Goal: Information Seeking & Learning: Learn about a topic

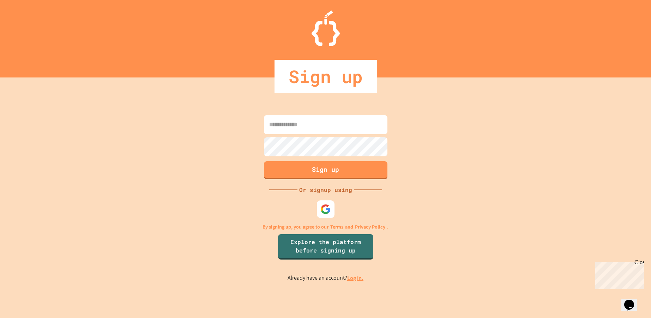
click at [354, 279] on link "Log in." at bounding box center [355, 278] width 16 height 7
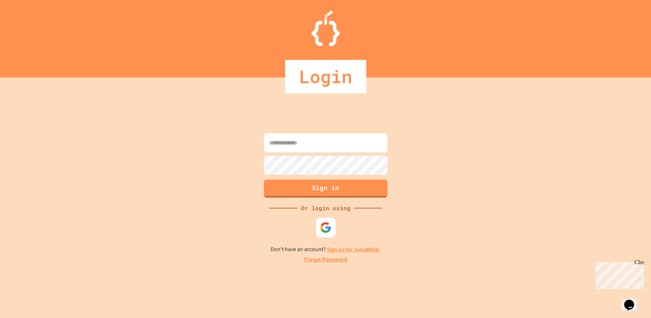
click at [326, 229] on img at bounding box center [325, 228] width 12 height 12
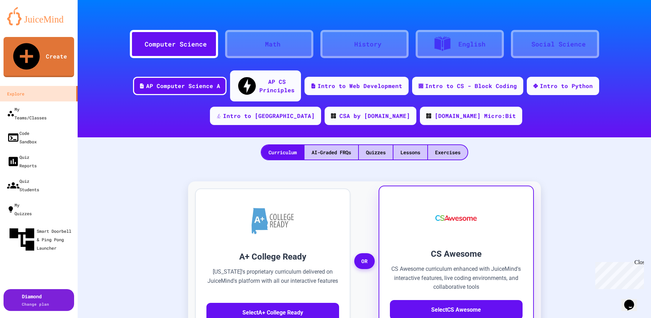
scroll to position [35, 0]
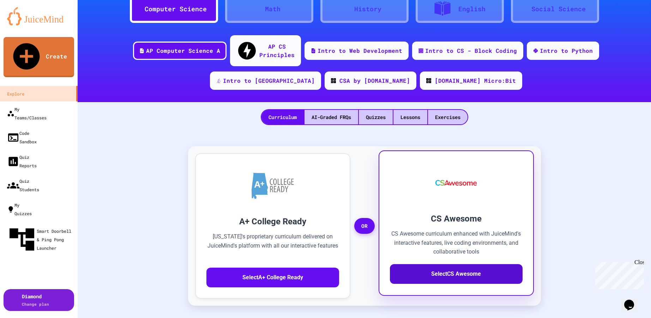
click at [447, 267] on button "Select CS Awesome" at bounding box center [456, 274] width 133 height 20
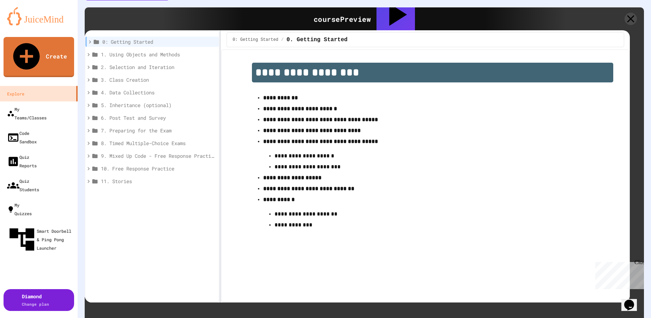
scroll to position [111, 0]
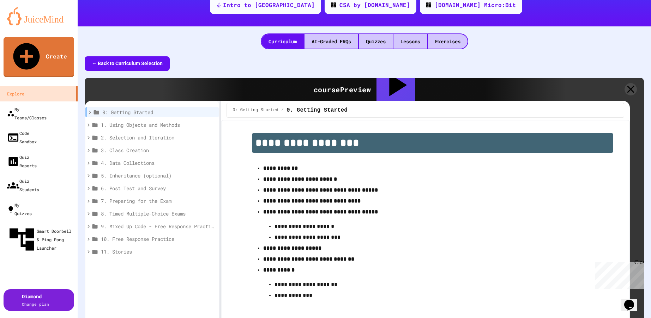
click at [89, 122] on icon at bounding box center [88, 125] width 6 height 6
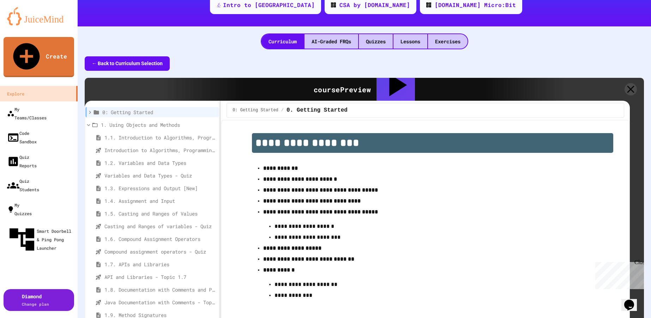
click at [122, 236] on span "1.6. Compound Assignment Operators" at bounding box center [158, 239] width 109 height 7
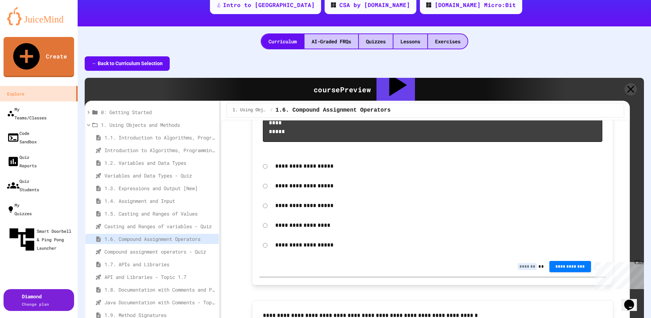
scroll to position [829, 0]
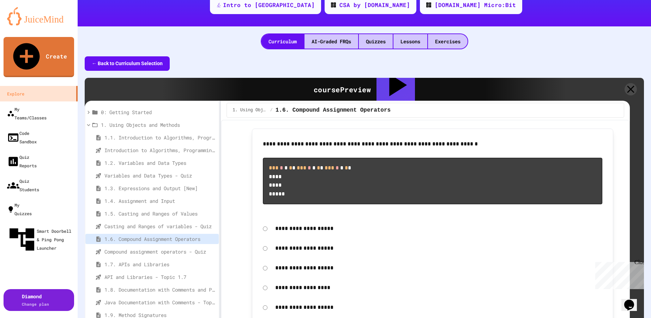
click at [110, 248] on span "Compound assignment operators - Quiz" at bounding box center [158, 251] width 109 height 7
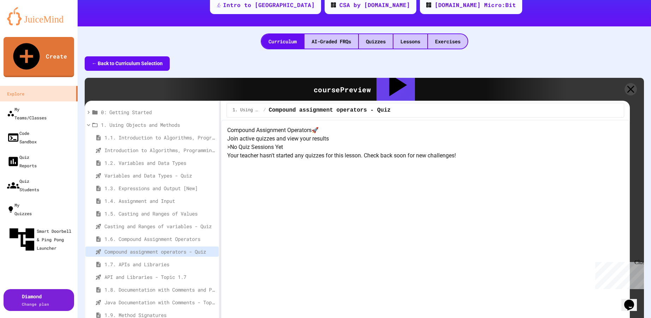
click at [139, 261] on span "1.7. APIs and Libraries" at bounding box center [158, 264] width 109 height 7
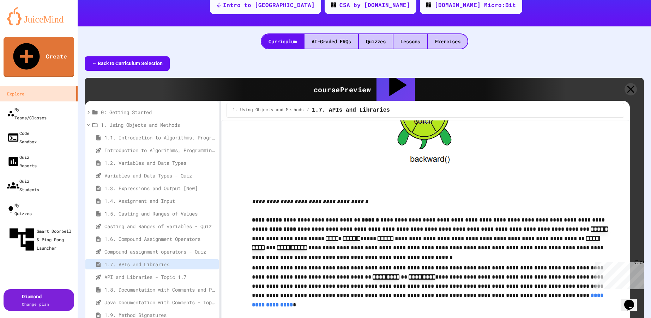
scroll to position [0, 0]
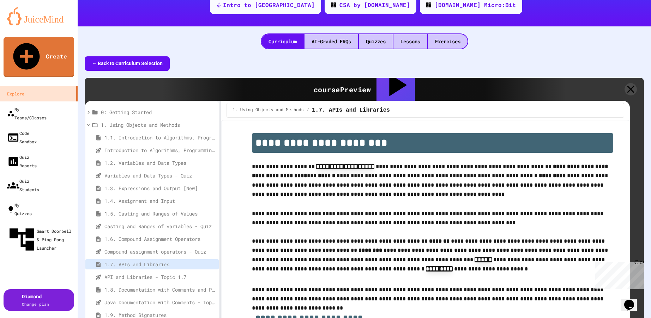
click at [123, 274] on span "API and Libraries - Topic 1.7" at bounding box center [158, 277] width 109 height 7
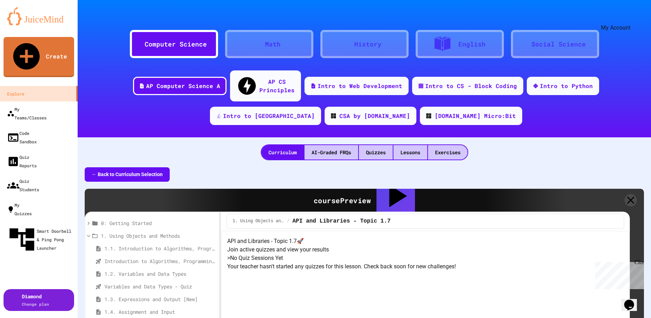
click at [631, 19] on icon "My Account" at bounding box center [634, 22] width 7 height 7
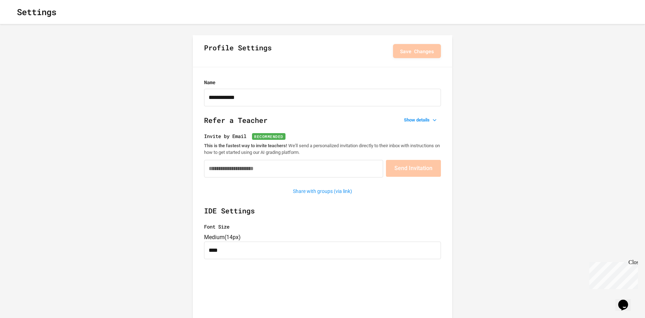
click at [11, 12] on icon "button" at bounding box center [11, 12] width 0 height 0
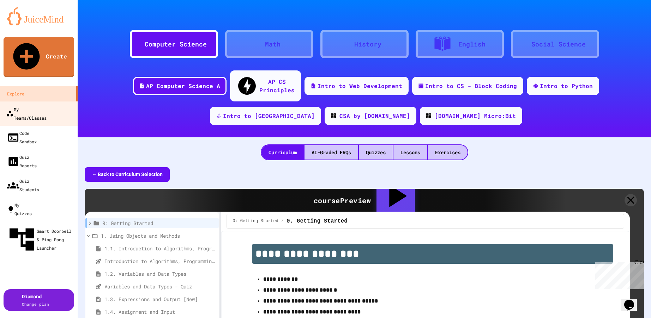
click at [36, 105] on div "My Teams/Classes" at bounding box center [26, 113] width 41 height 17
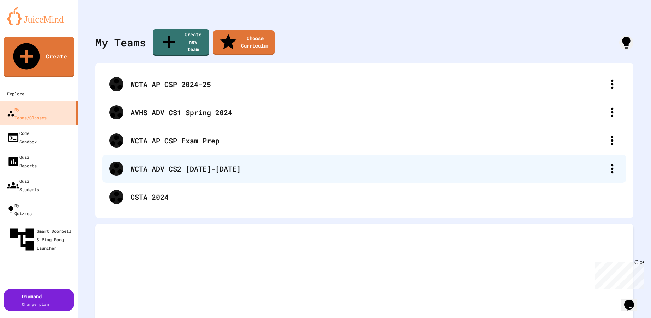
click at [166, 164] on div "WCTA ADV CS2 [DATE]-[DATE]" at bounding box center [367, 169] width 474 height 11
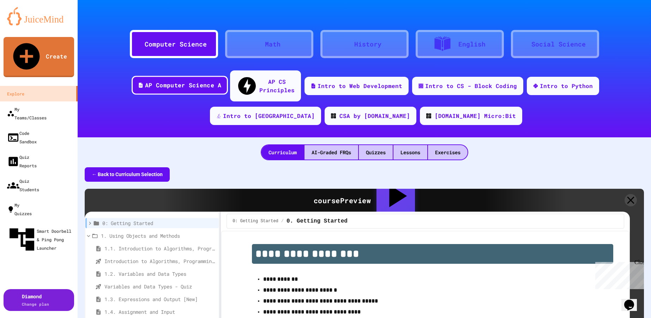
click at [148, 81] on div "AP Computer Science A" at bounding box center [183, 85] width 76 height 9
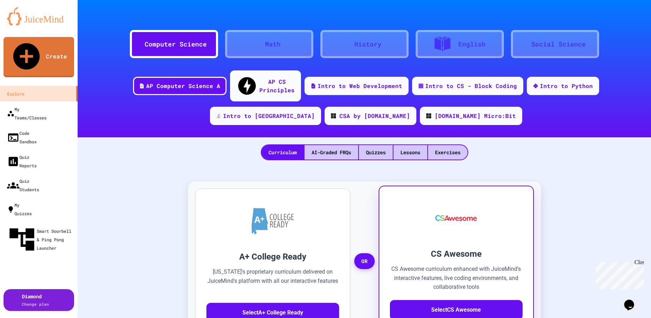
scroll to position [106, 0]
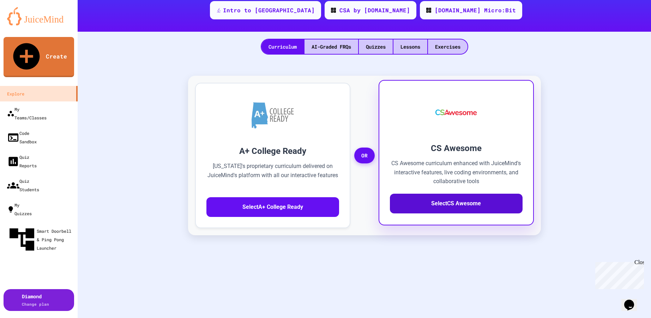
click at [454, 194] on button "Select CS Awesome" at bounding box center [456, 204] width 133 height 20
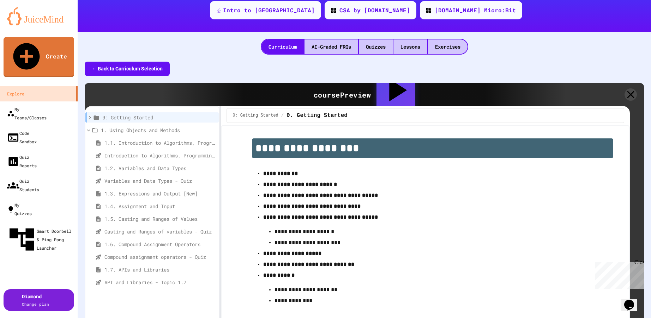
click at [376, 79] on icon at bounding box center [395, 90] width 38 height 38
click at [636, 15] on icon at bounding box center [639, 11] width 7 height 7
